Goal: Find contact information: Find contact information

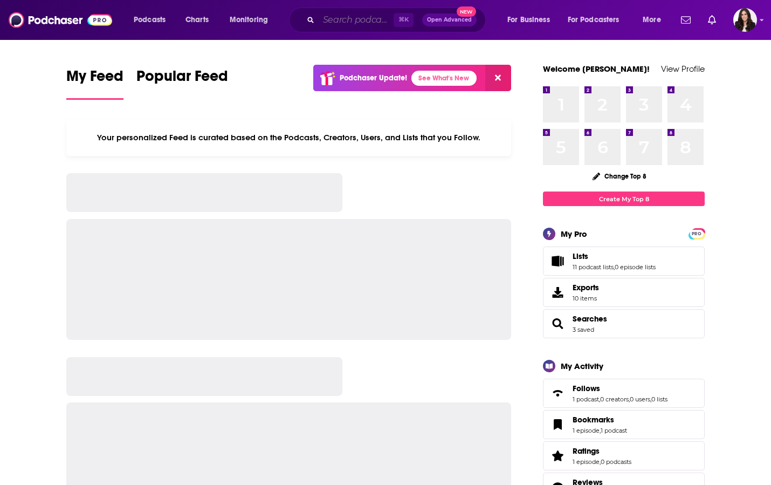
click at [348, 23] on input "Search podcasts, credits, & more..." at bounding box center [356, 19] width 75 height 17
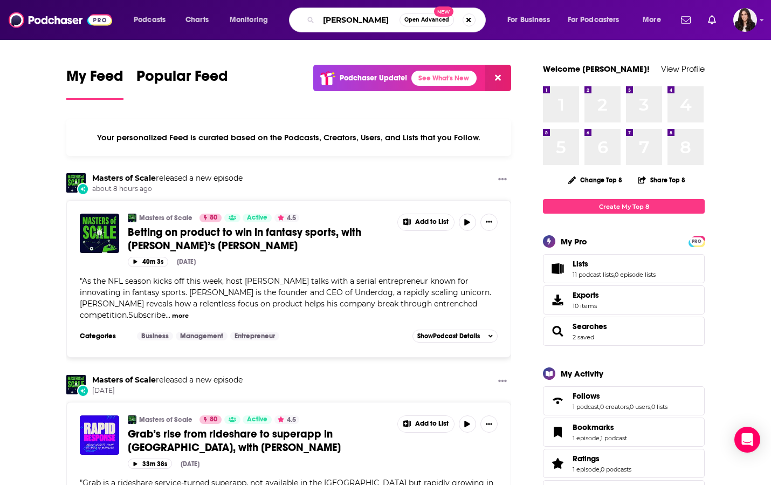
type input "[PERSON_NAME]"
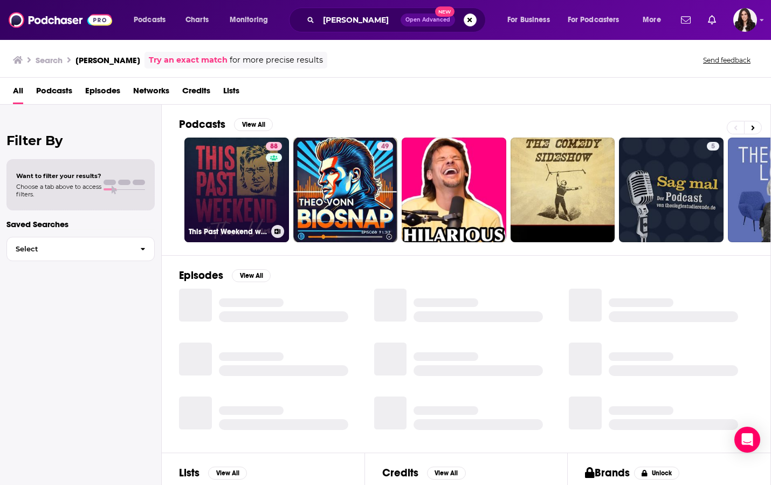
click at [236, 181] on link "88 This Past Weekend w/ [PERSON_NAME]" at bounding box center [236, 189] width 105 height 105
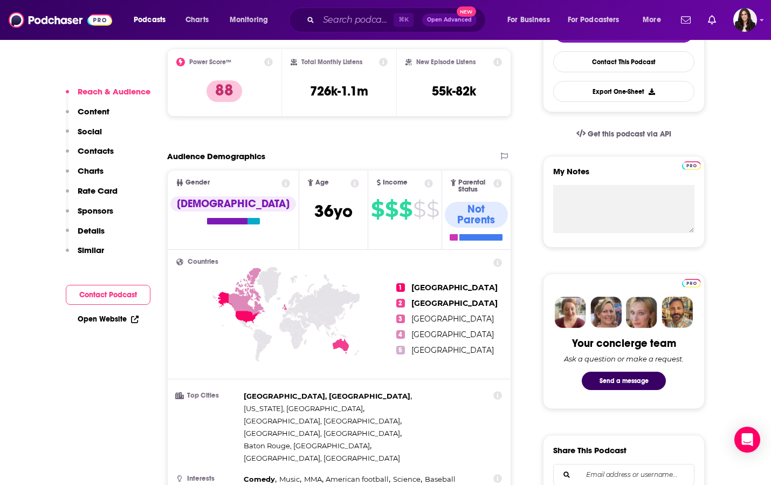
scroll to position [568, 0]
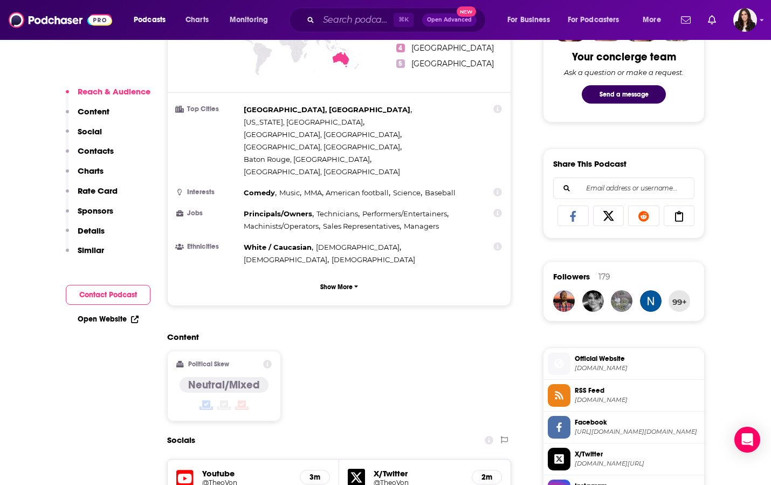
click at [366, 220] on span "Sales Representatives ," at bounding box center [362, 226] width 78 height 12
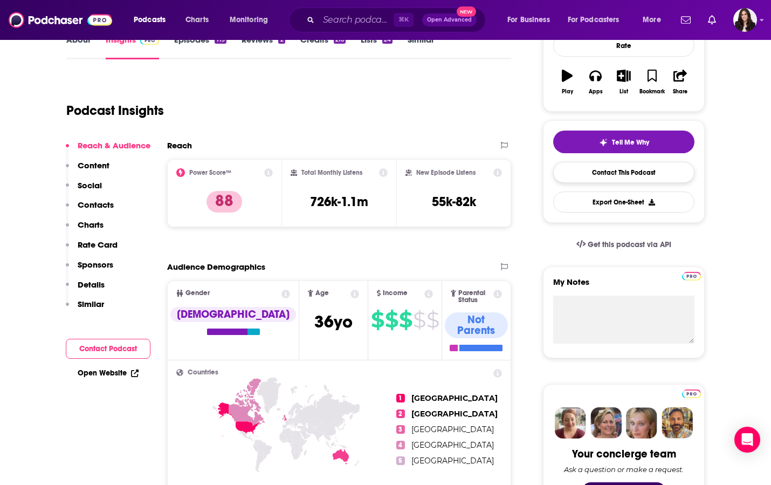
click at [606, 174] on link "Contact This Podcast" at bounding box center [623, 172] width 141 height 21
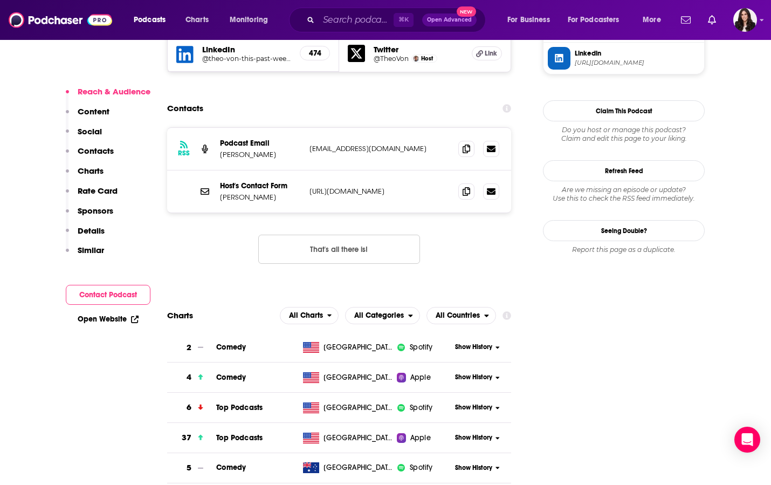
scroll to position [1056, 0]
